Goal: Task Accomplishment & Management: Use online tool/utility

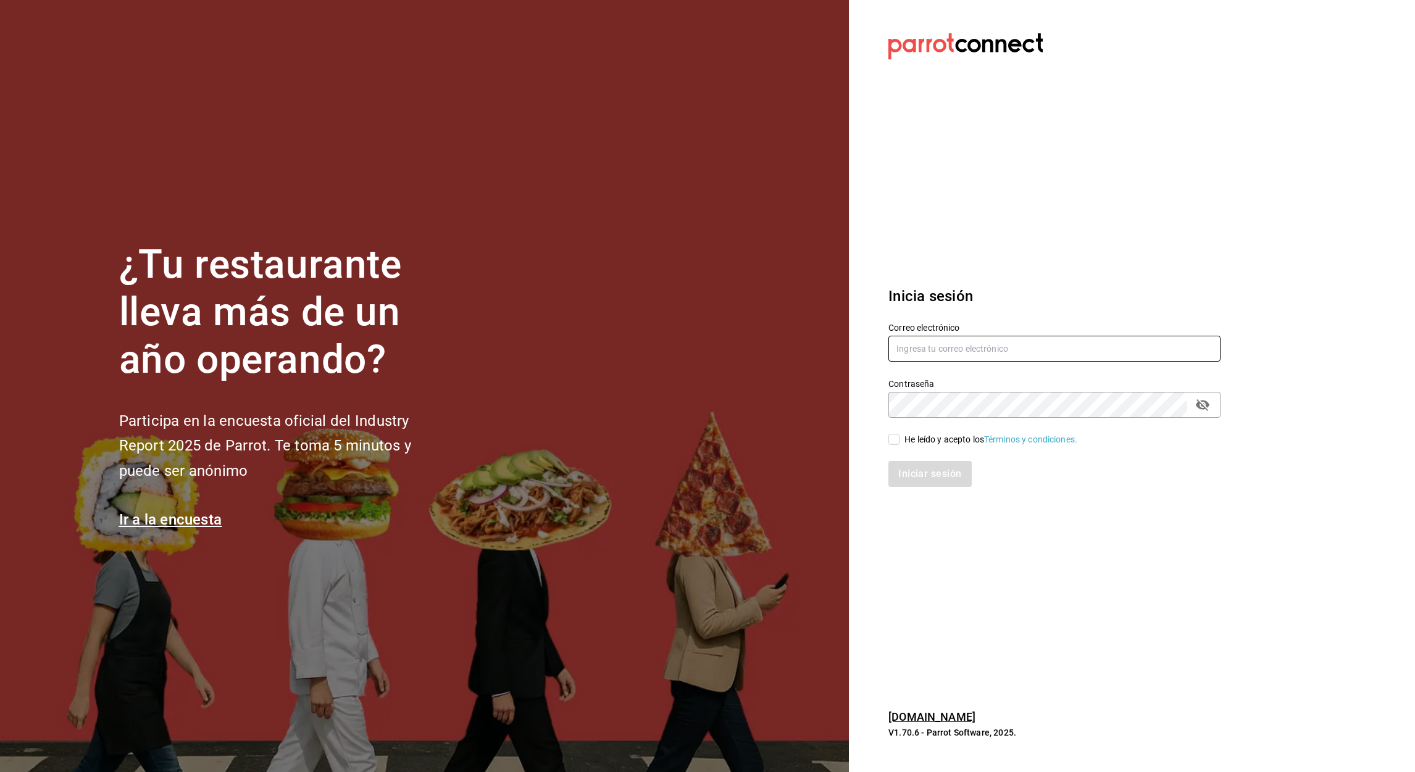
type input "admin@grupocosteno.com"
click at [891, 441] on input "He leído y acepto los Términos y condiciones." at bounding box center [894, 439] width 11 height 11
checkbox input "true"
click at [927, 478] on button "Iniciar sesión" at bounding box center [931, 474] width 84 height 26
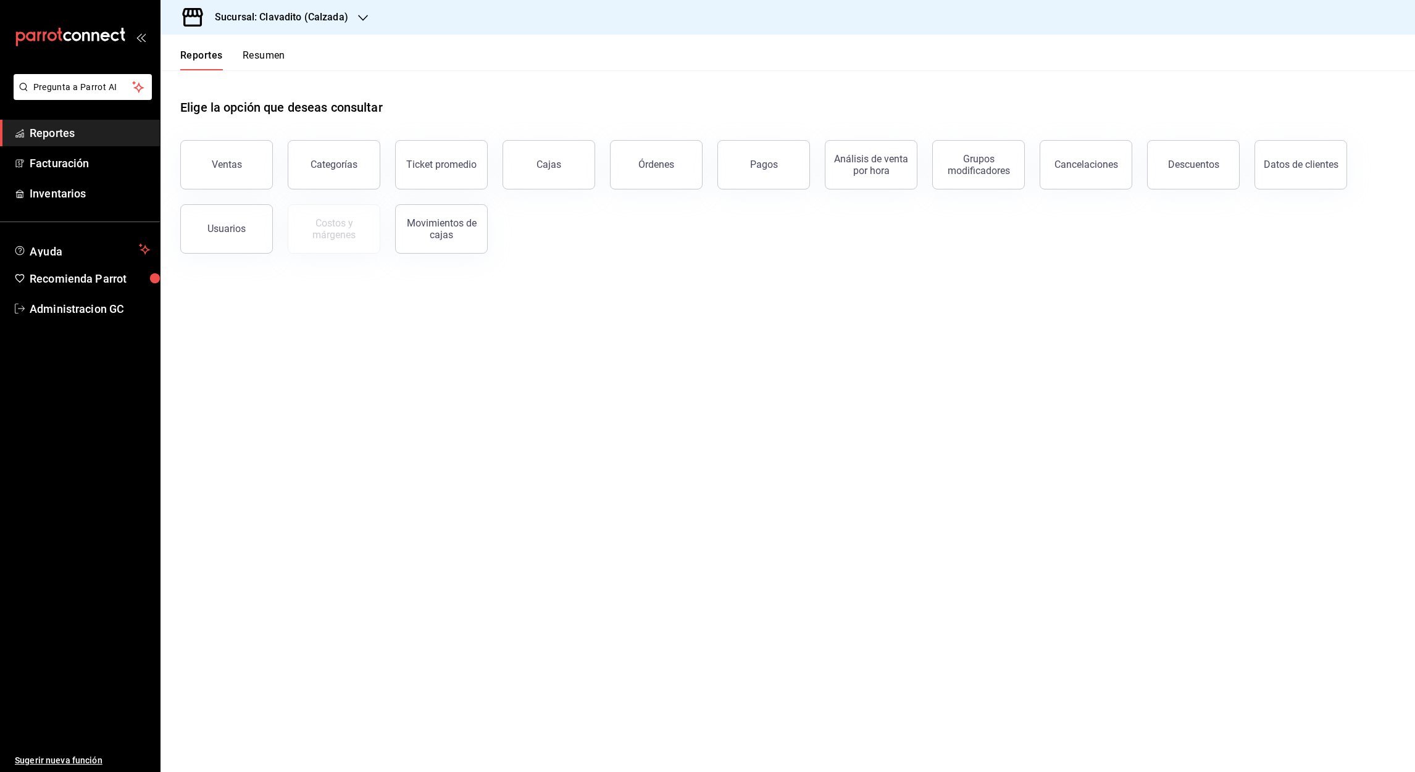
click at [283, 12] on h3 "Sucursal: Clavadito (Calzada)" at bounding box center [276, 17] width 143 height 15
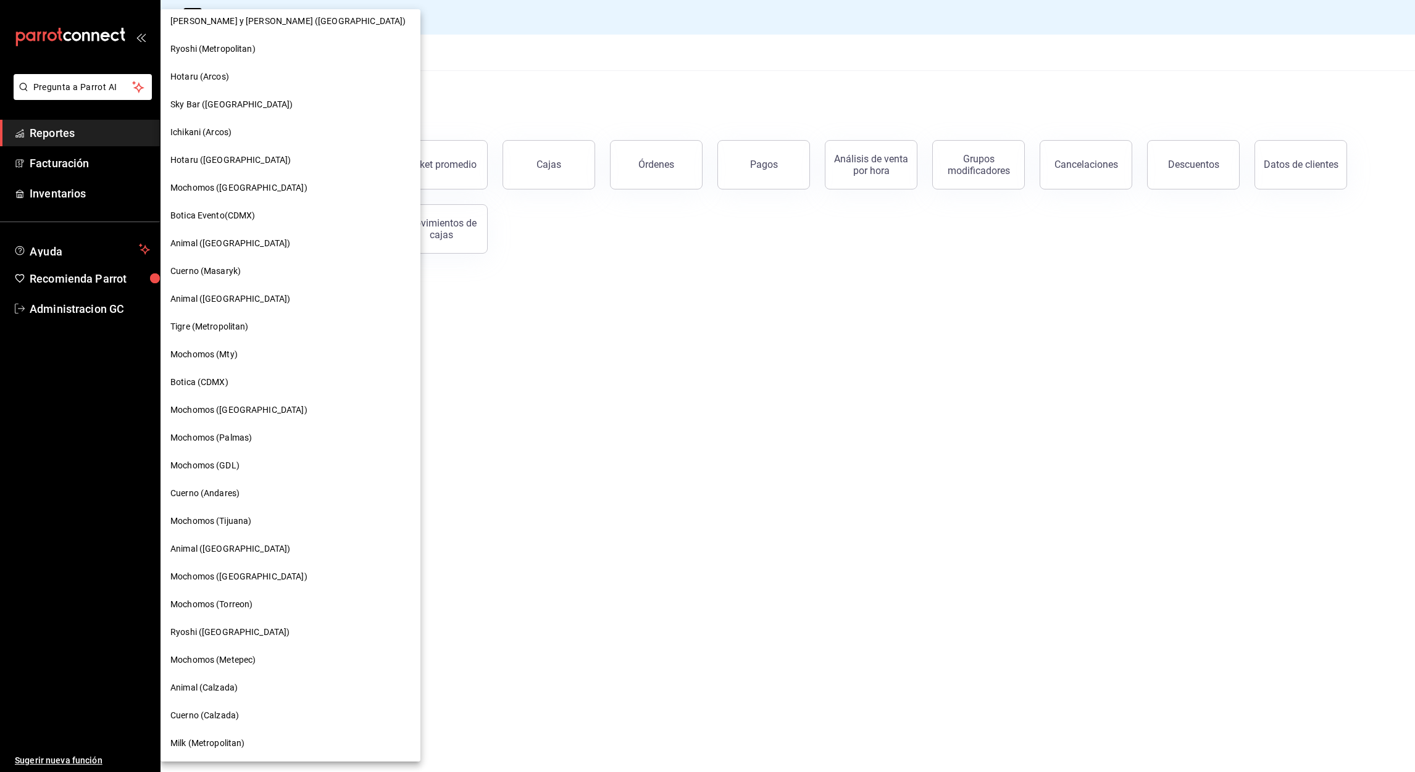
scroll to position [61, 0]
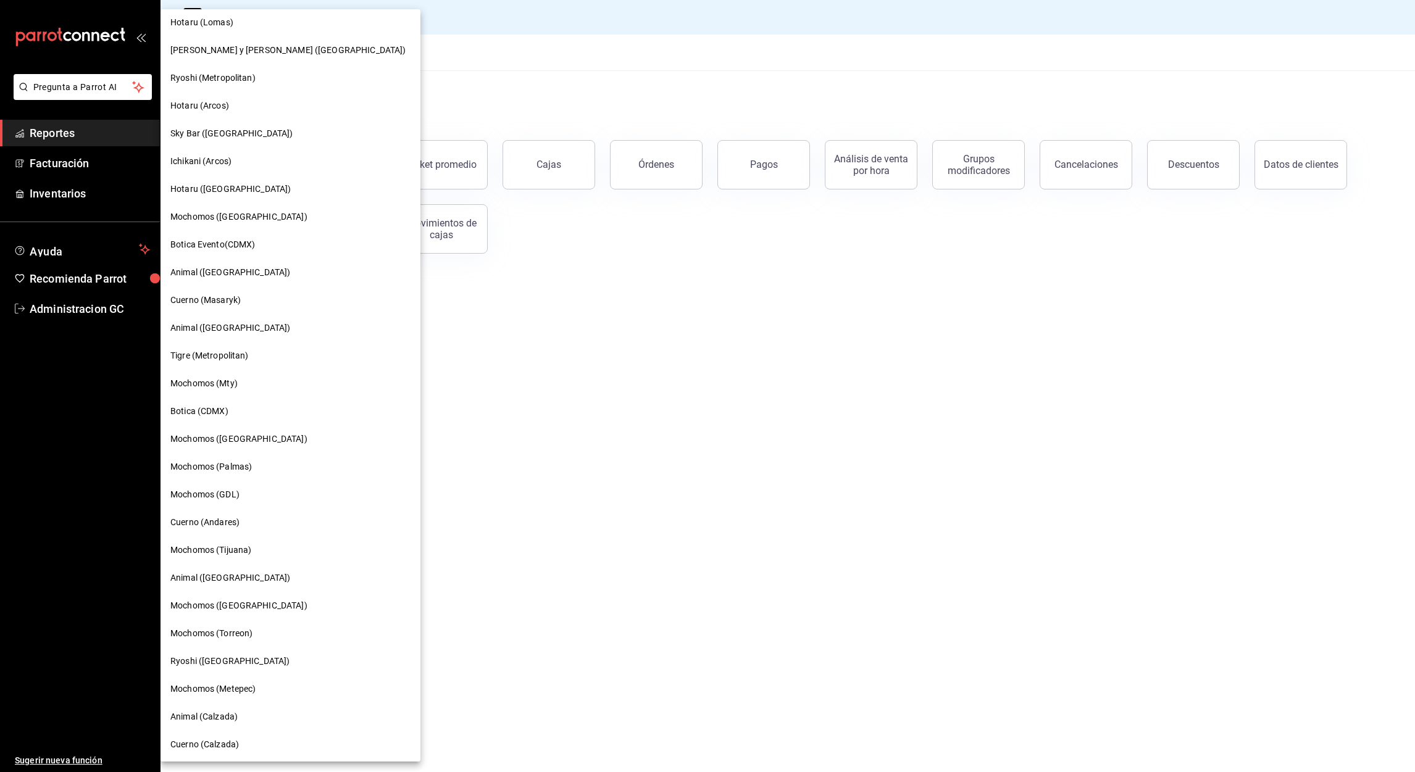
click at [212, 327] on span "Animal ([GEOGRAPHIC_DATA])" at bounding box center [230, 328] width 120 height 13
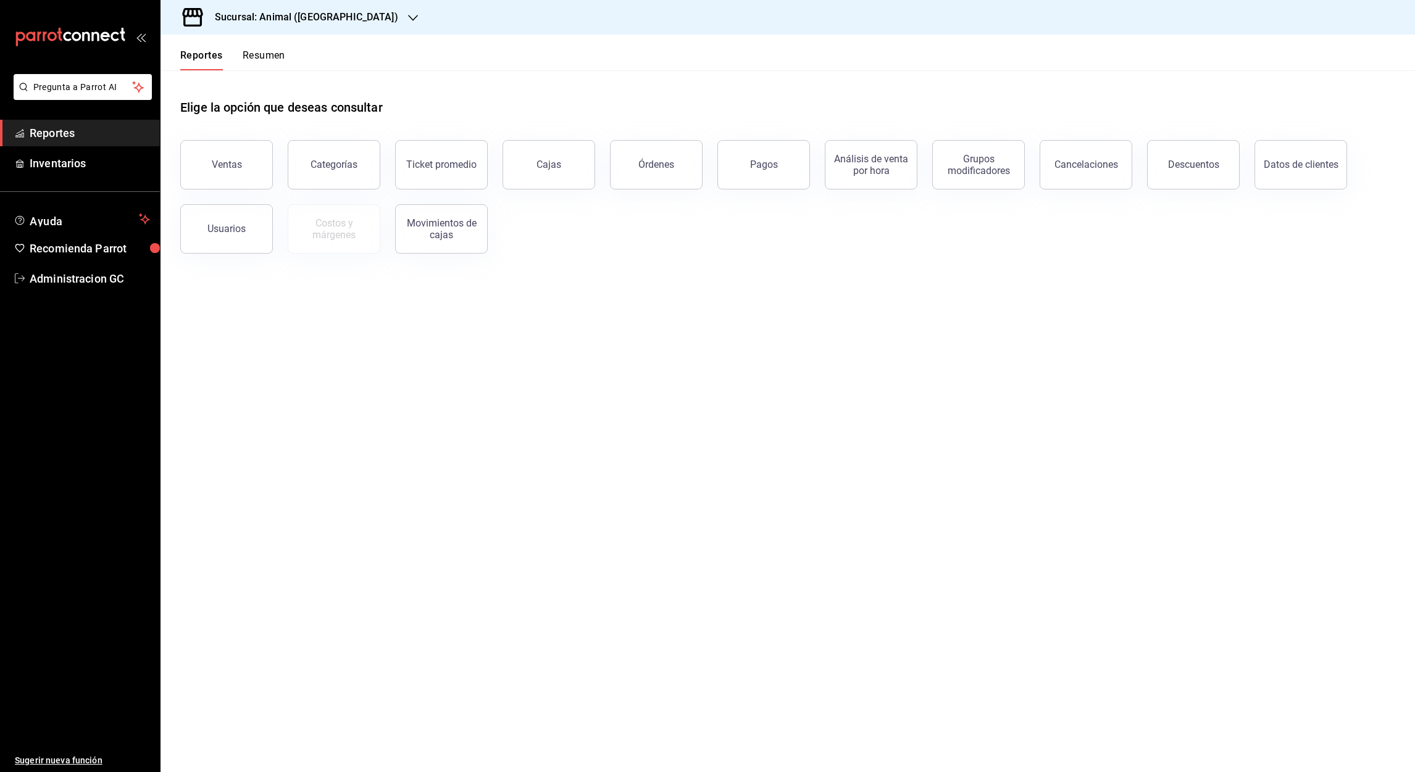
click at [227, 162] on div "Ventas" at bounding box center [227, 165] width 30 height 12
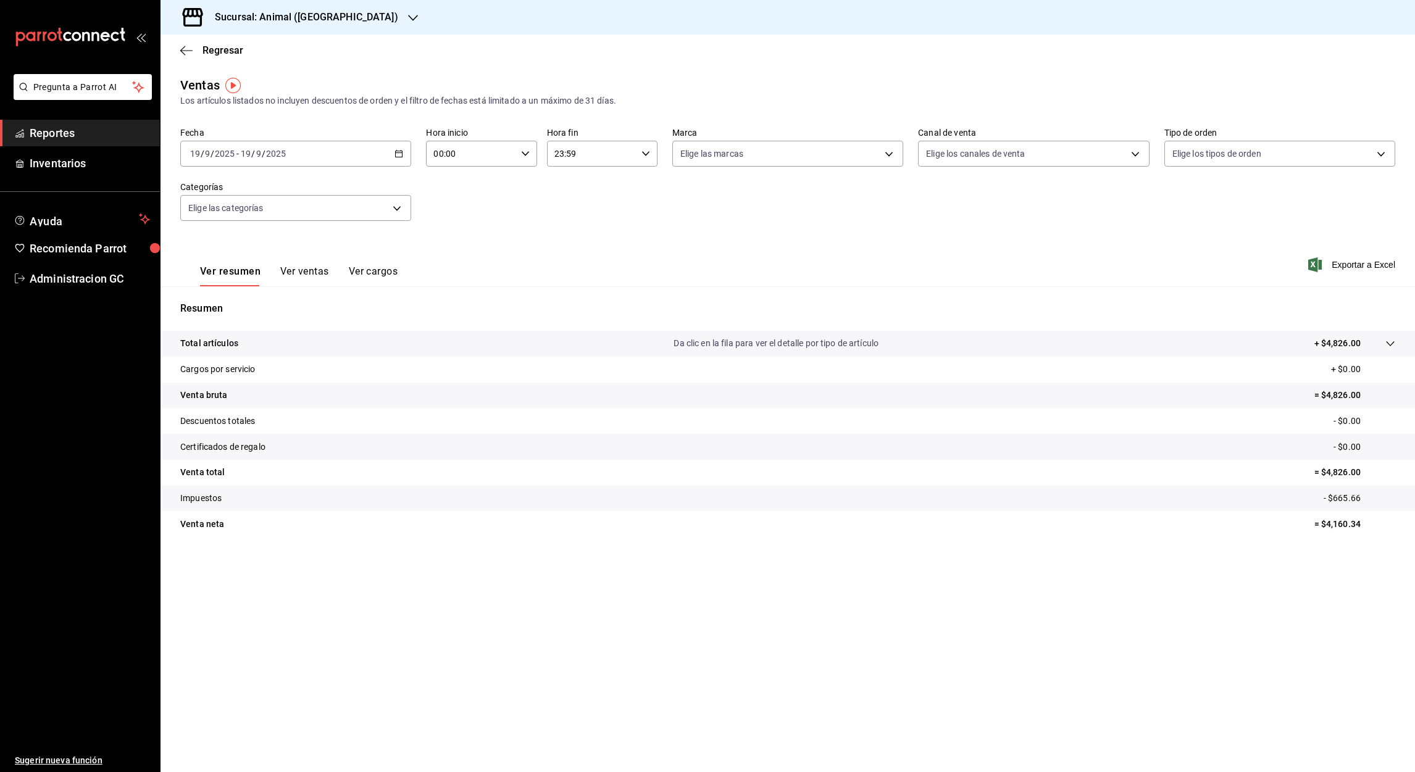
click at [194, 159] on input "19" at bounding box center [195, 154] width 11 height 10
click at [240, 160] on div "[DATE] [DATE] - [DATE] [DATE]" at bounding box center [295, 154] width 231 height 26
click at [247, 153] on input "9" at bounding box center [249, 154] width 6 height 10
drag, startPoint x: 247, startPoint y: 153, endPoint x: 254, endPoint y: 156, distance: 7.8
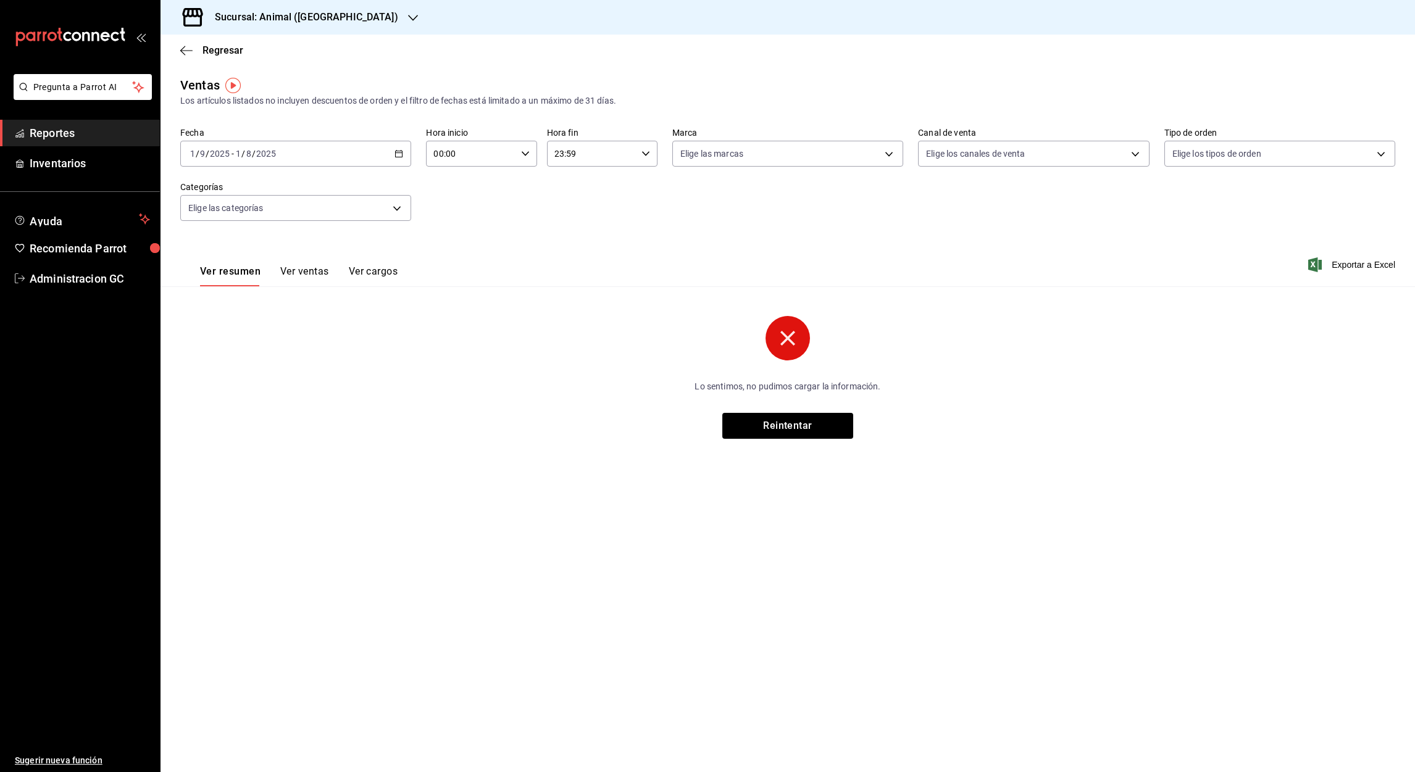
click at [202, 158] on input "9" at bounding box center [202, 154] width 6 height 10
drag, startPoint x: 199, startPoint y: 156, endPoint x: 207, endPoint y: 157, distance: 7.5
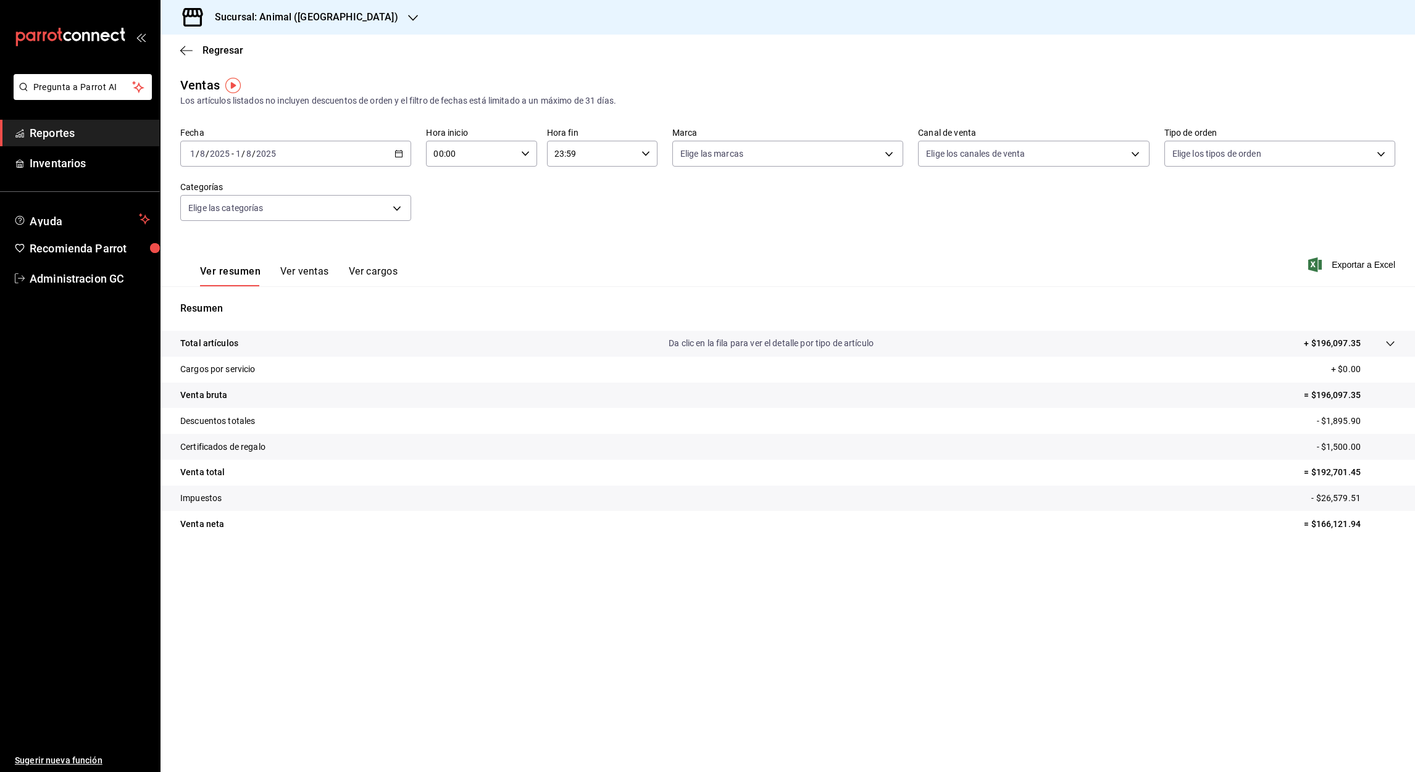
click at [250, 159] on div "[DATE] [DATE] - [DATE] [DATE]" at bounding box center [295, 154] width 231 height 26
type input "98"
drag, startPoint x: 247, startPoint y: 162, endPoint x: 251, endPoint y: 153, distance: 10.2
click at [251, 153] on div "[DATE] [DATE] - [DATE] 1 / 98 / 2025" at bounding box center [295, 154] width 231 height 26
click at [519, 149] on div "00:00 Hora inicio" at bounding box center [481, 154] width 111 height 26
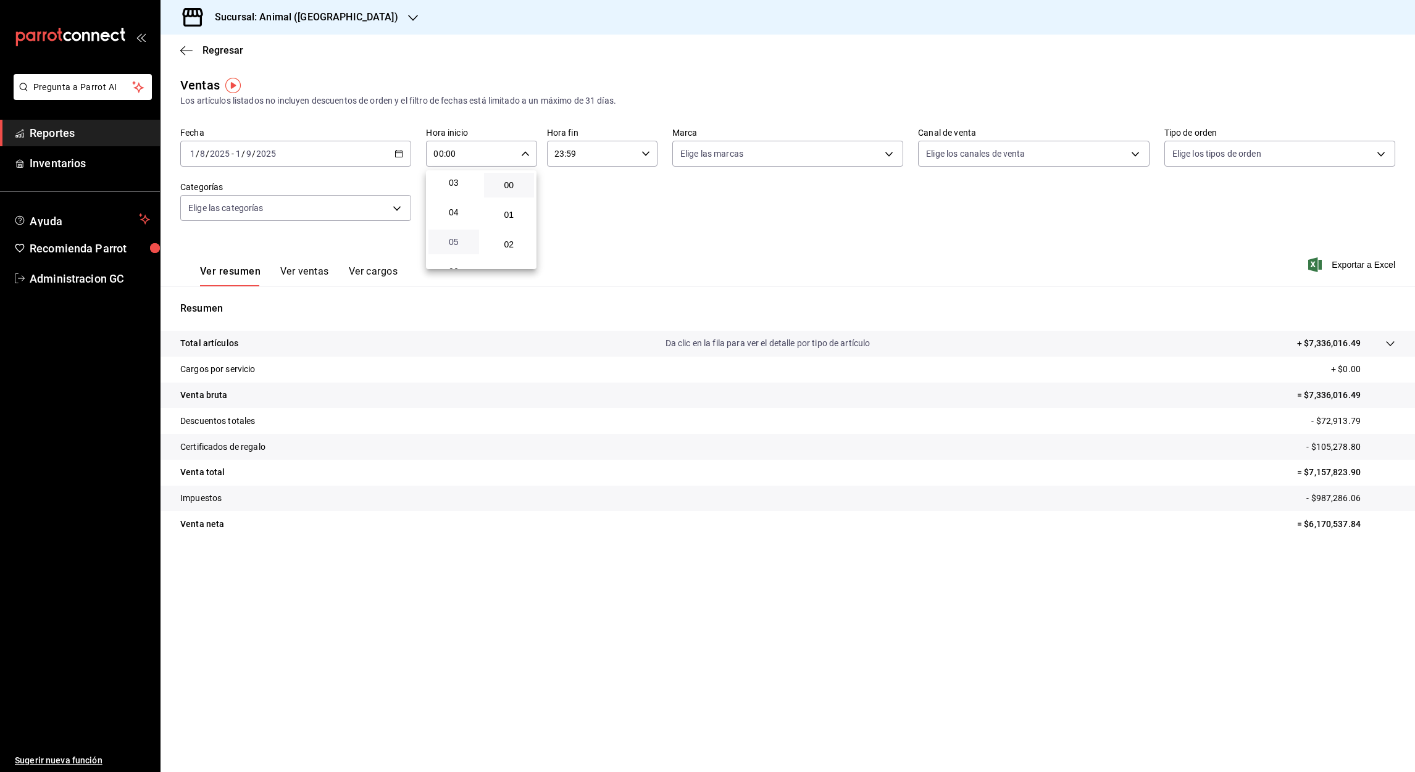
scroll to position [93, 0]
click at [459, 240] on span "05" at bounding box center [454, 241] width 36 height 10
type input "05:00"
click at [651, 156] on div at bounding box center [707, 386] width 1415 height 772
click at [643, 156] on icon "button" at bounding box center [646, 153] width 9 height 9
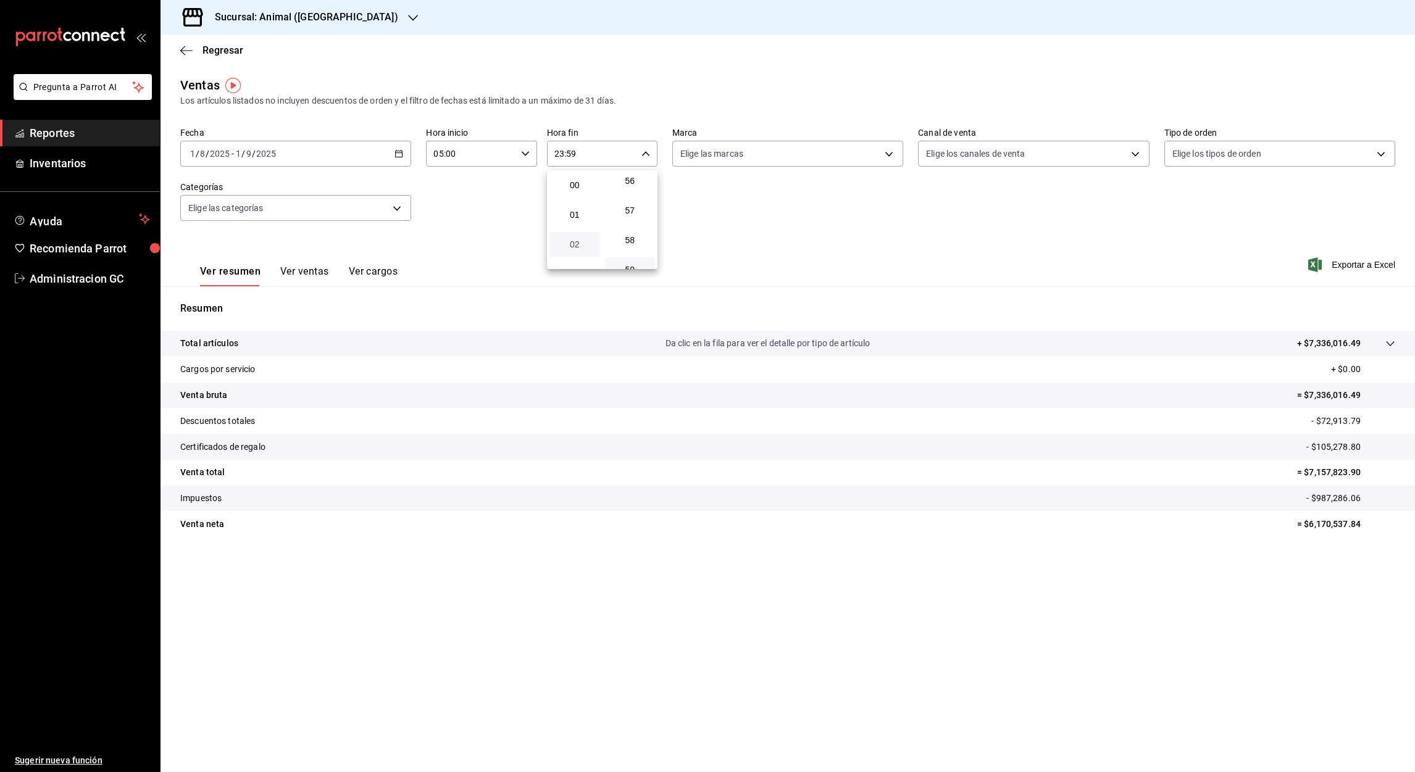
scroll to position [93, 0]
click at [587, 236] on span "05" at bounding box center [575, 241] width 36 height 10
click at [635, 193] on button "00" at bounding box center [630, 185] width 51 height 25
type input "05:00"
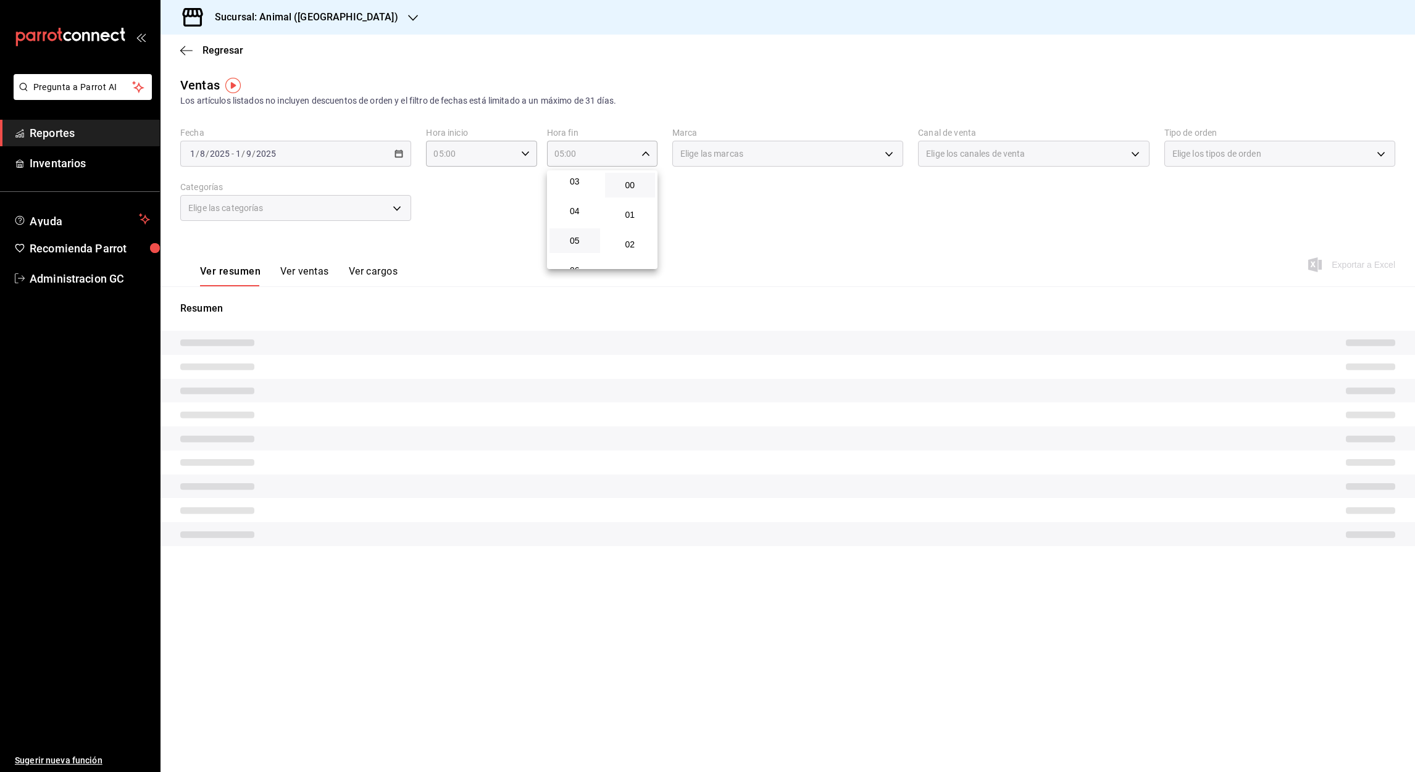
click at [783, 233] on div at bounding box center [707, 386] width 1415 height 772
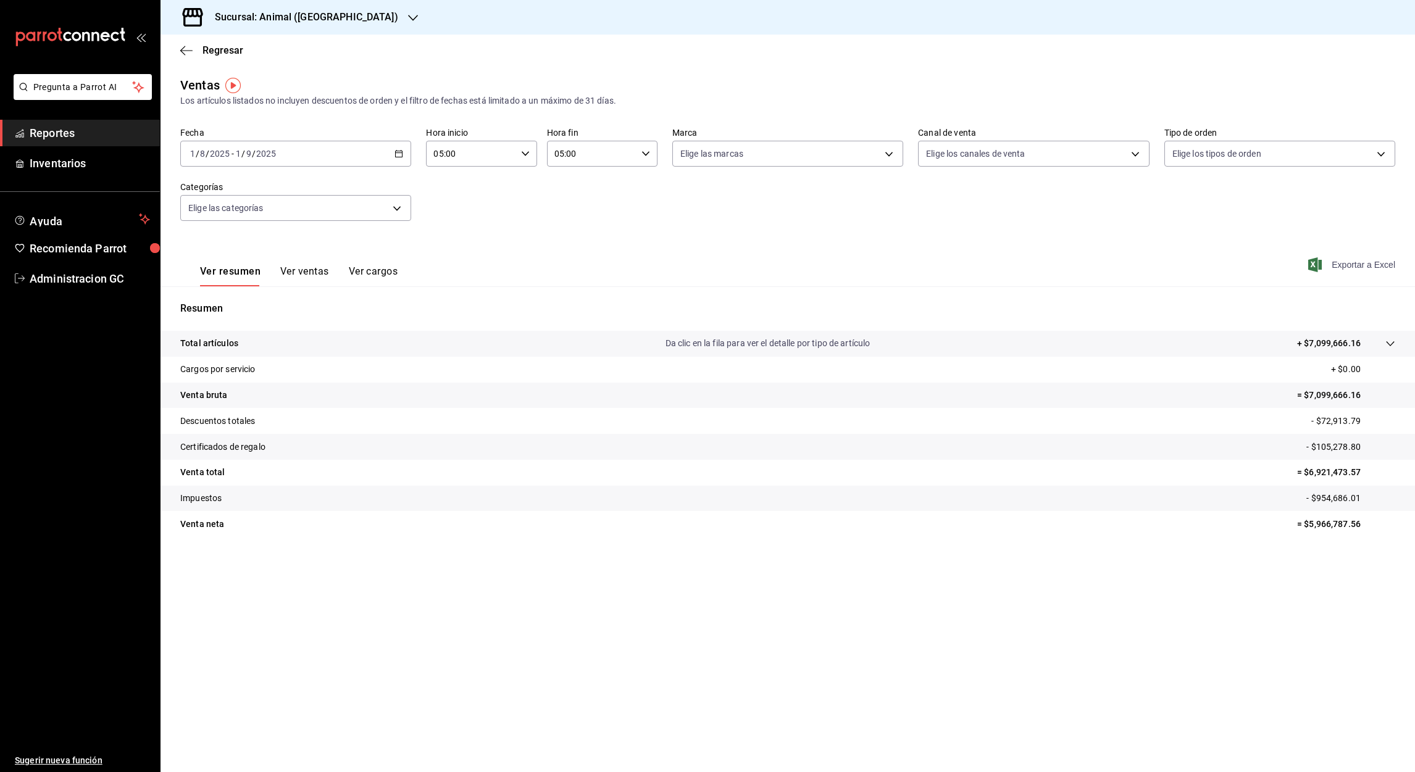
click at [1347, 263] on span "Exportar a Excel" at bounding box center [1353, 264] width 85 height 15
click at [855, 287] on div "Resumen Total artículos Da clic en la fila para ver el detalle por tipo de artí…" at bounding box center [788, 420] width 1255 height 266
